Goal: Task Accomplishment & Management: Manage account settings

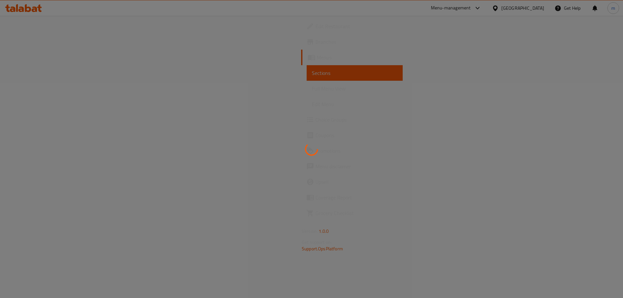
click at [535, 36] on div at bounding box center [311, 149] width 623 height 298
click at [393, 72] on div at bounding box center [311, 149] width 623 height 298
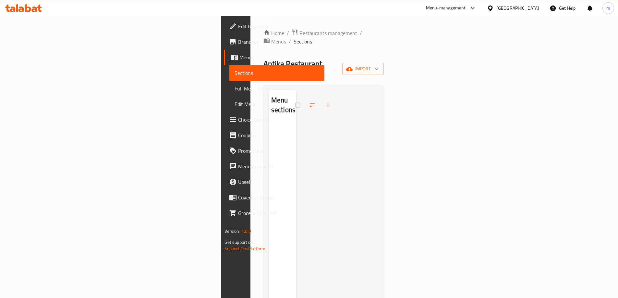
click at [466, 7] on div "Menu-management" at bounding box center [446, 8] width 40 height 8
click at [440, 53] on div "Restaurant-Management" at bounding box center [442, 56] width 51 height 7
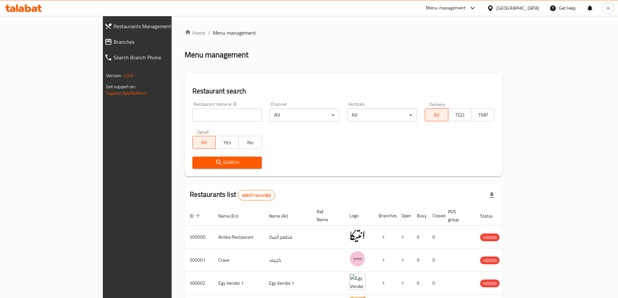
click at [114, 45] on span "Branches" at bounding box center [157, 42] width 87 height 8
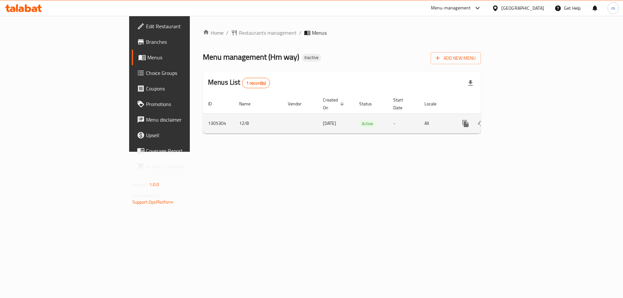
click at [516, 120] on icon "enhanced table" at bounding box center [513, 124] width 8 height 8
